Goal: Check status: Check status

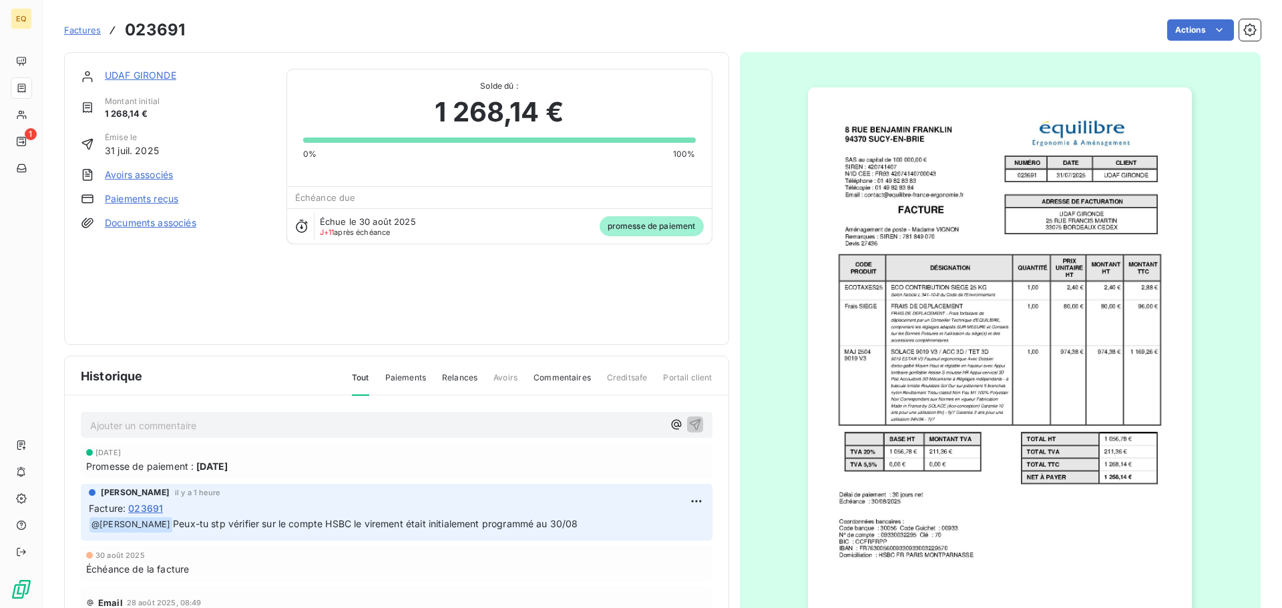
click at [77, 26] on span "Factures" at bounding box center [82, 30] width 37 height 11
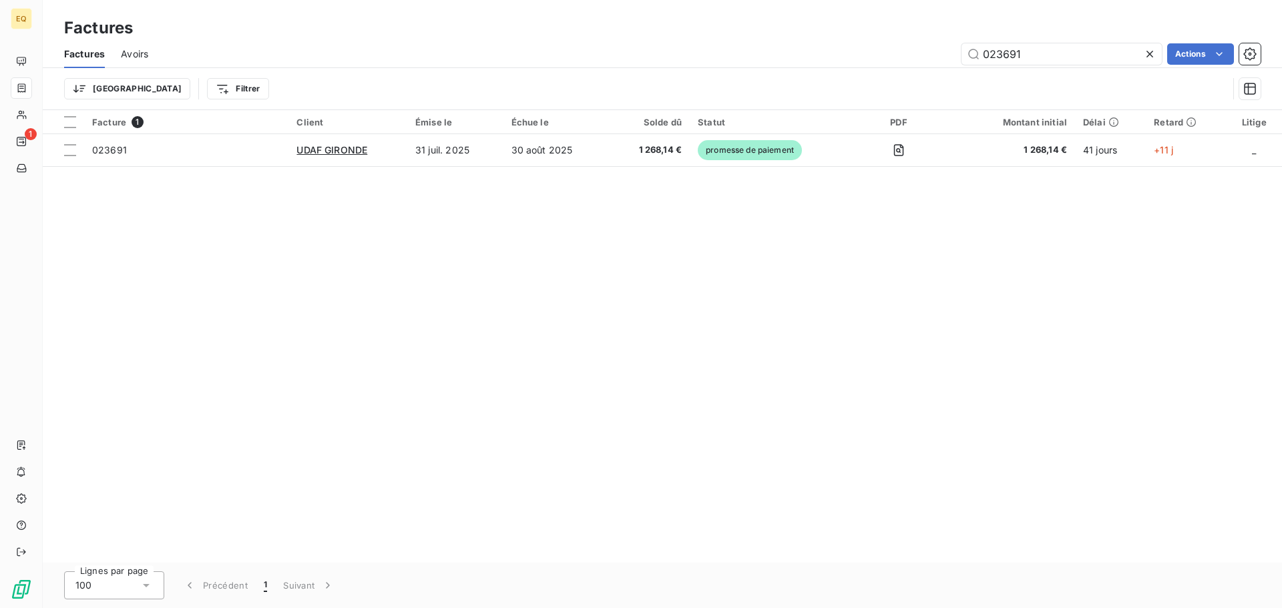
drag, startPoint x: 1034, startPoint y: 54, endPoint x: 953, endPoint y: 47, distance: 81.1
click at [955, 46] on div "023691 Actions" at bounding box center [712, 53] width 1096 height 21
type input "023237"
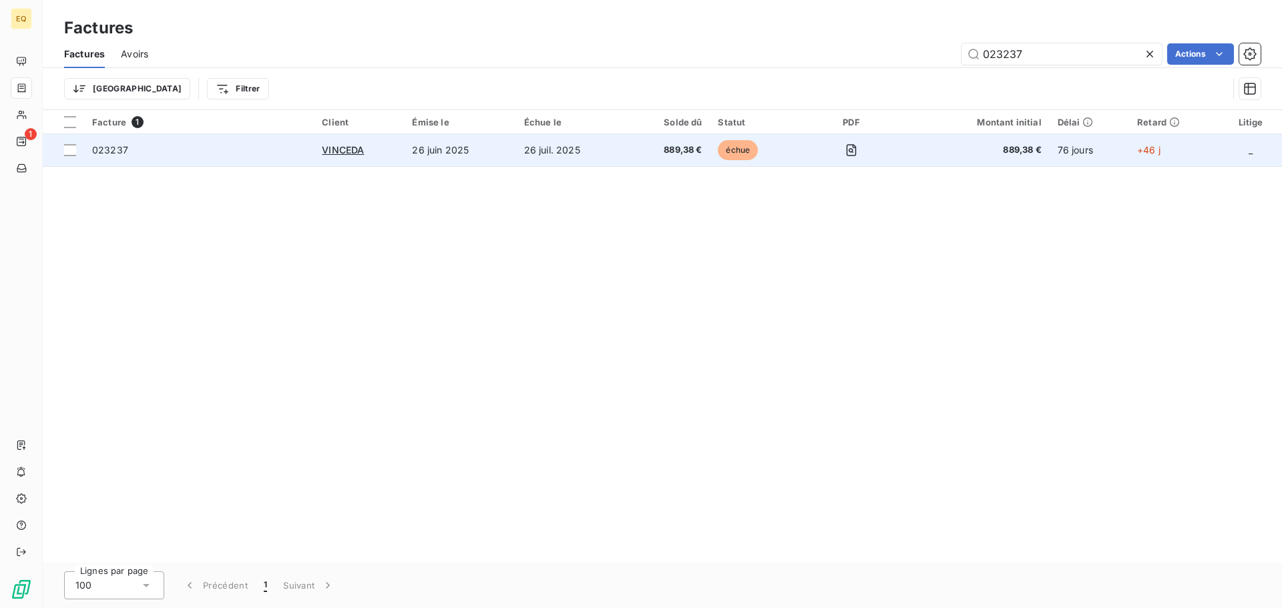
click at [476, 149] on td "26 juin 2025" at bounding box center [459, 150] width 111 height 32
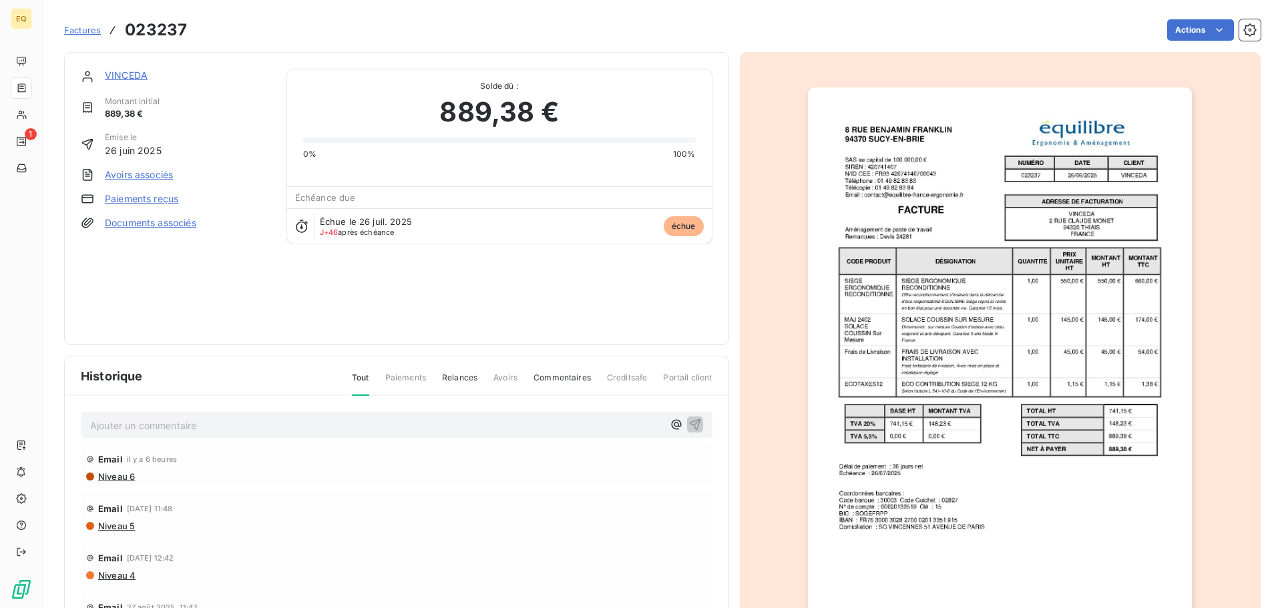
click at [163, 427] on p "Ajouter un commentaire ﻿" at bounding box center [376, 425] width 573 height 17
click at [473, 431] on p "Suite relance le client nous envoie le chèque de règlement de la totalité de la…" at bounding box center [376, 424] width 573 height 15
drag, startPoint x: 471, startPoint y: 424, endPoint x: 77, endPoint y: 434, distance: 394.0
click at [79, 433] on div "Suite relance le client nous envoie le chèque de règlement de la totalité de la…" at bounding box center [397, 550] width 664 height 309
